Goal: Complete application form

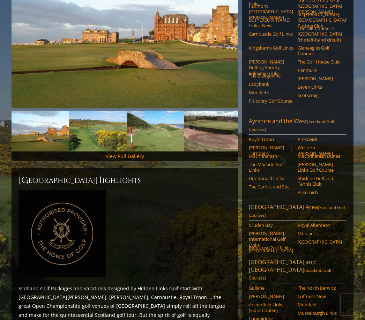
scroll to position [141, 0]
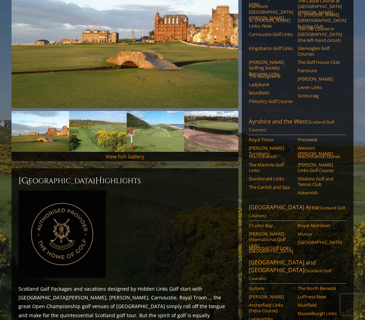
click at [328, 119] on span "(Scotland Golf Courses)" at bounding box center [291, 126] width 85 height 14
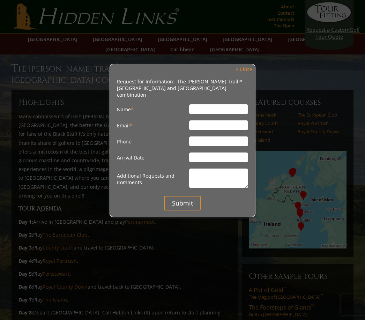
click at [213, 104] on input "Name *" at bounding box center [218, 109] width 59 height 10
click at [218, 105] on input "[PERSON_NAME]" at bounding box center [218, 109] width 59 height 10
type input "[PERSON_NAME]"
click at [199, 120] on input "Email *" at bounding box center [218, 125] width 59 height 10
type input "[PERSON_NAME][EMAIL_ADDRESS][PERSON_NAME][DOMAIN_NAME]"
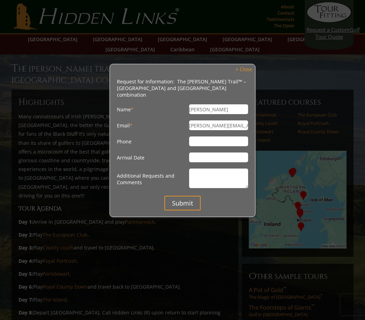
click at [207, 138] on input "Phone" at bounding box center [218, 141] width 59 height 10
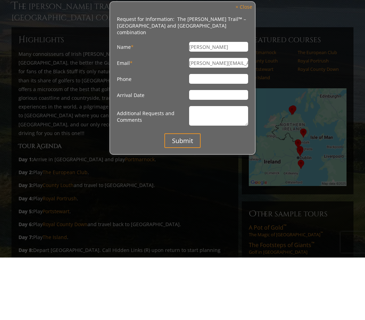
type input "8652540226"
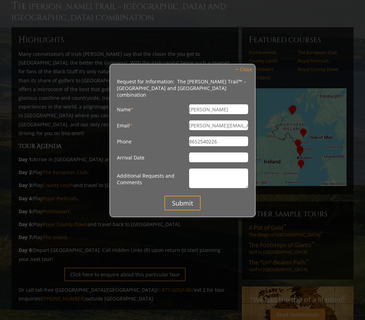
click at [198, 168] on textarea "Additional Requests and Comments" at bounding box center [218, 178] width 59 height 20
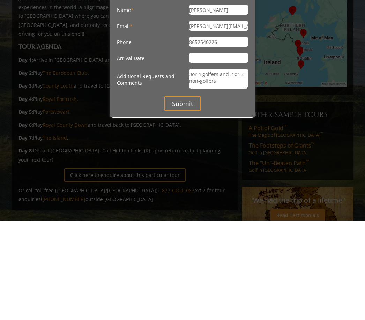
type textarea "3or 4 golfers and 2 or 3 non-golfers"
click at [183, 196] on input "Submit" at bounding box center [182, 203] width 36 height 15
